Goal: Task Accomplishment & Management: Manage account settings

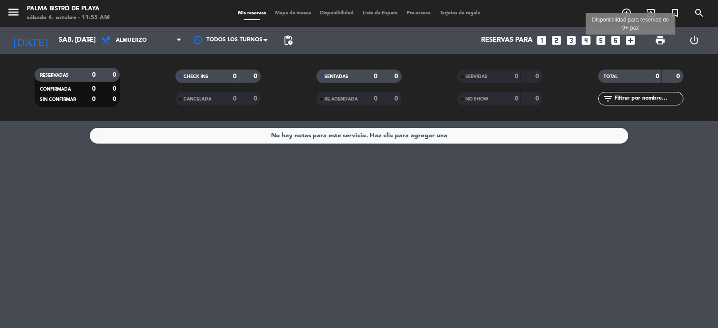
click at [629, 39] on icon "add_box" at bounding box center [631, 41] width 12 height 12
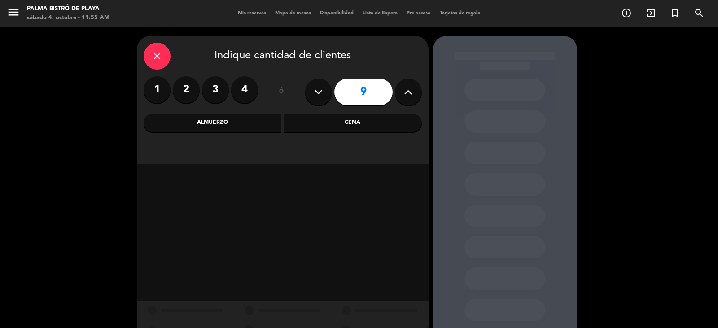
click at [352, 95] on input "9" at bounding box center [363, 92] width 58 height 27
click at [189, 127] on div "Almuerzo" at bounding box center [213, 123] width 138 height 18
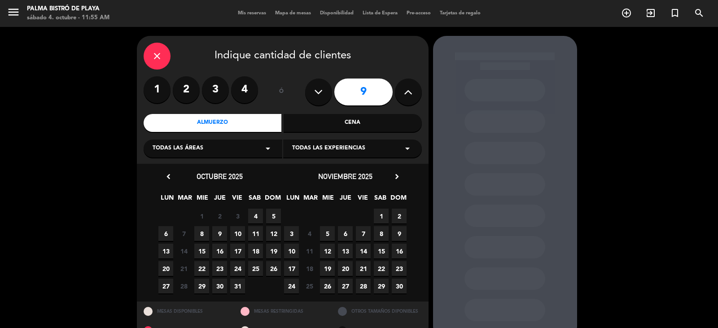
click at [254, 212] on span "4" at bounding box center [255, 216] width 15 height 15
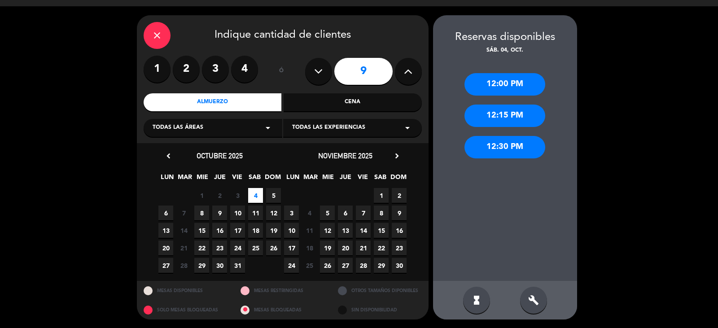
click at [496, 148] on div "12:30 PM" at bounding box center [505, 147] width 81 height 22
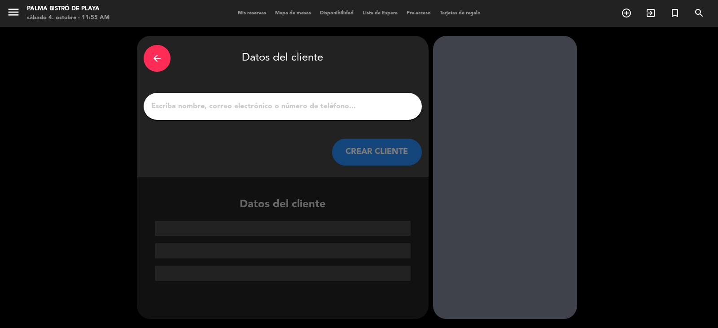
click at [284, 106] on input "1" at bounding box center [282, 106] width 265 height 13
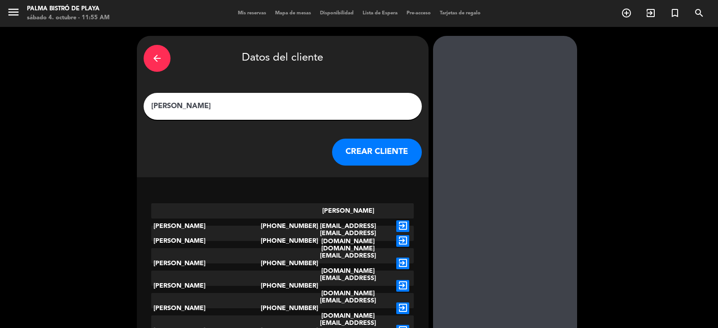
type input "[PERSON_NAME]"
click at [348, 145] on button "CREAR CLIENTE" at bounding box center [377, 152] width 90 height 27
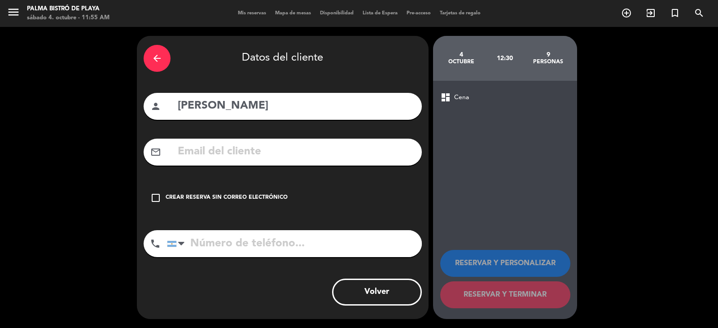
click at [212, 254] on input "tel" at bounding box center [294, 243] width 255 height 27
type input "1122932370"
click at [164, 194] on div "check_box_outline_blank Crear reserva sin correo electrónico" at bounding box center [283, 197] width 278 height 27
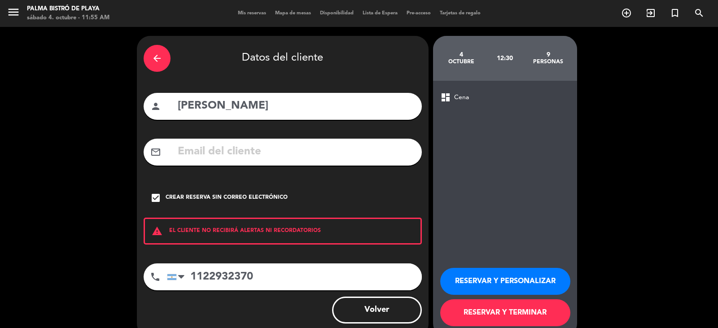
click at [512, 312] on button "RESERVAR Y TERMINAR" at bounding box center [505, 312] width 130 height 27
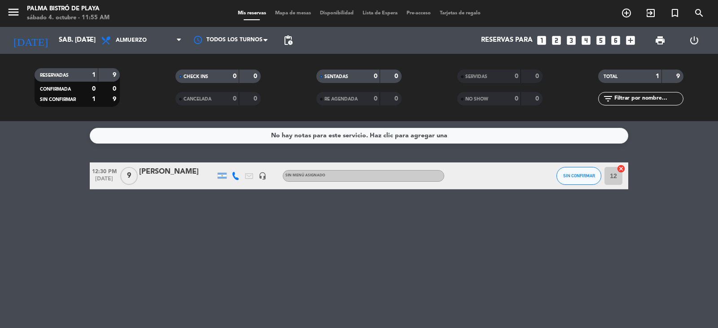
click at [226, 237] on div "No hay notas para este servicio. Haz clic para agregar una 12:30 PM [DATE] 9 [P…" at bounding box center [359, 224] width 718 height 207
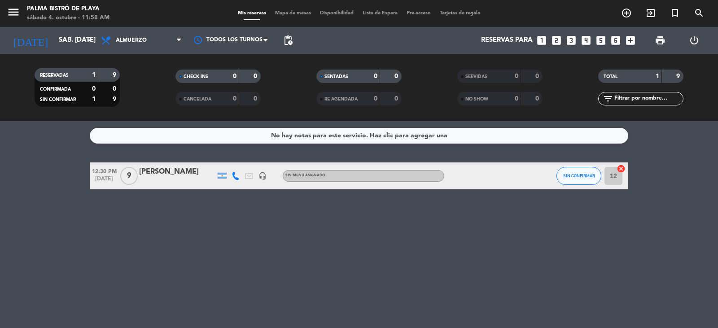
click at [226, 237] on div "No hay notas para este servicio. Haz clic para agregar una 12:30 PM [DATE] 9 [P…" at bounding box center [359, 224] width 718 height 207
click at [580, 166] on div "SIN CONFIRMAR" at bounding box center [579, 175] width 45 height 26
click at [565, 174] on span "SIN CONFIRMAR" at bounding box center [579, 175] width 32 height 5
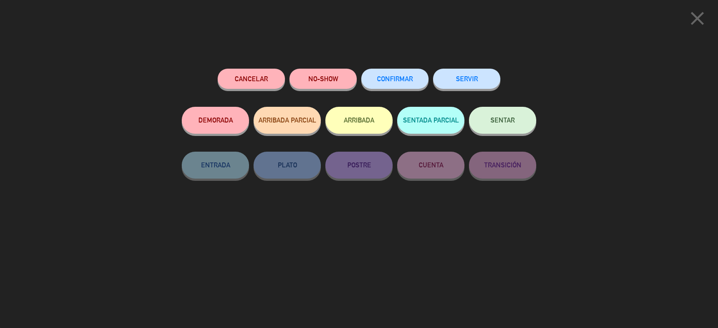
click at [402, 84] on button "CONFIRMAR" at bounding box center [394, 79] width 67 height 20
